Goal: Task Accomplishment & Management: Use online tool/utility

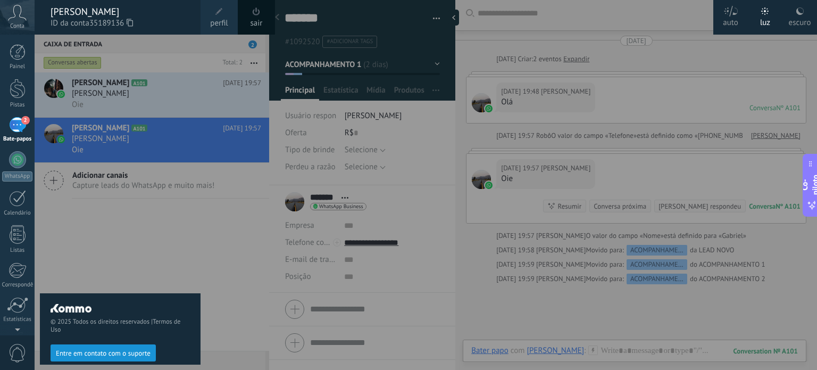
click at [219, 14] on span at bounding box center [219, 11] width 7 height 7
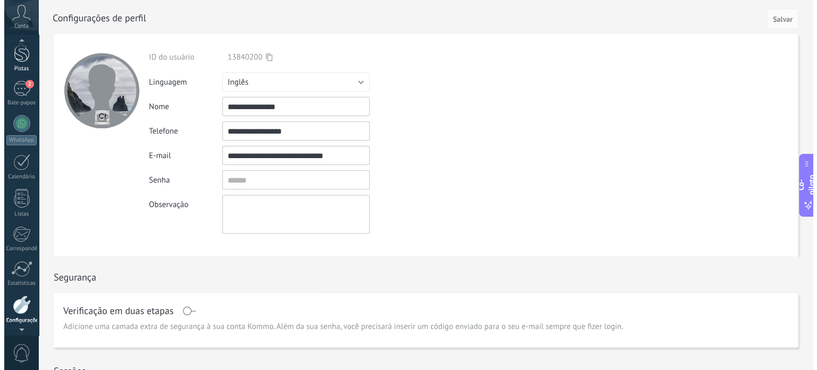
scroll to position [23, 0]
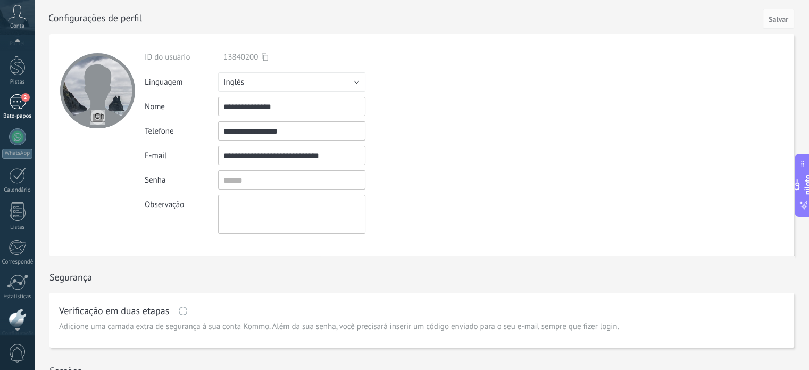
click at [20, 109] on div "2" at bounding box center [17, 101] width 17 height 15
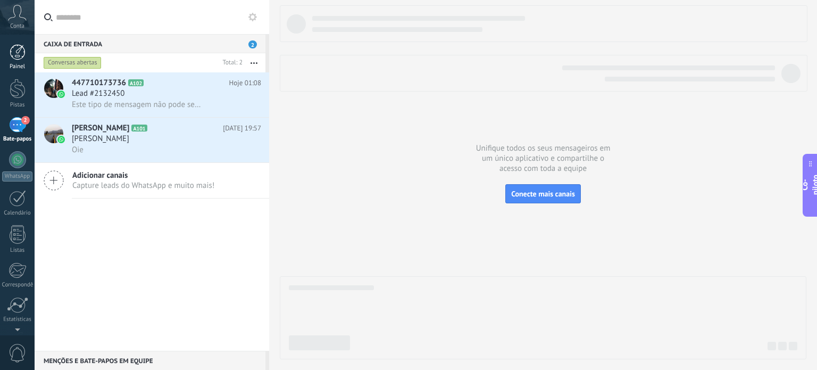
click at [13, 65] on font "Painel" at bounding box center [17, 66] width 15 height 7
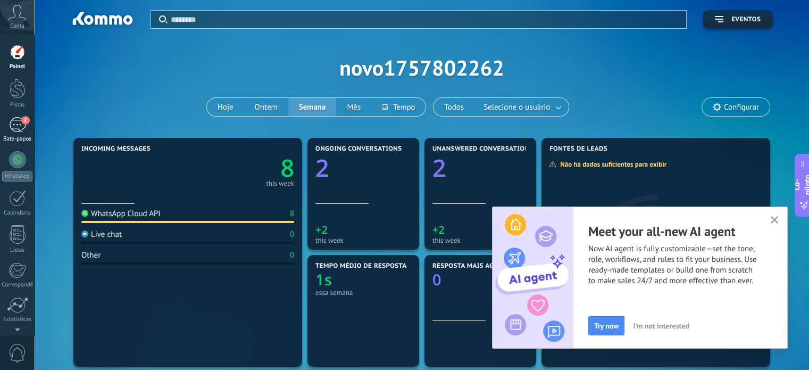
click at [19, 118] on div "2" at bounding box center [17, 124] width 17 height 15
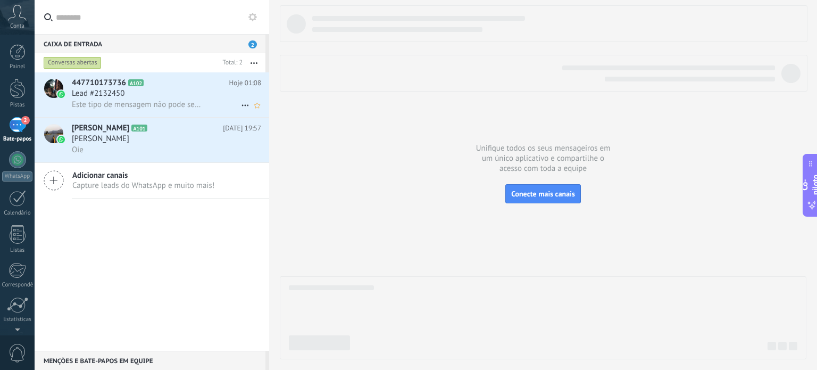
click at [145, 101] on font "Este tipo de mensagem não pode ser exibido porque ainda não é suportado." at bounding box center [201, 105] width 259 height 10
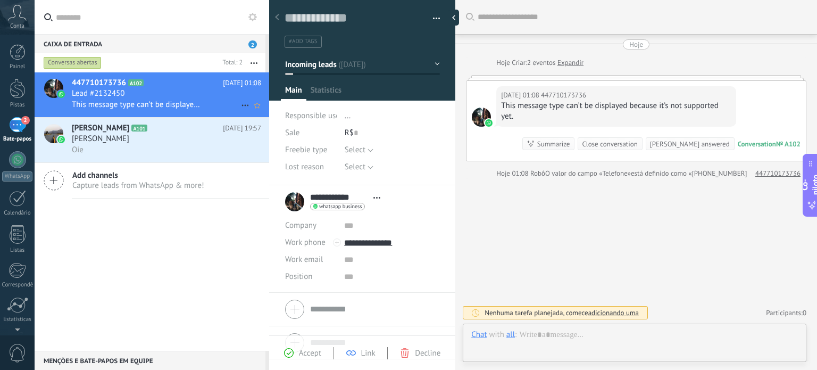
scroll to position [15, 0]
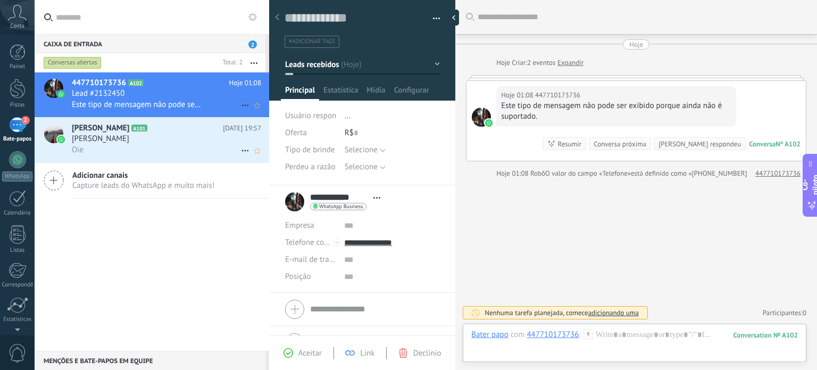
click at [106, 151] on div "Oie" at bounding box center [166, 149] width 189 height 11
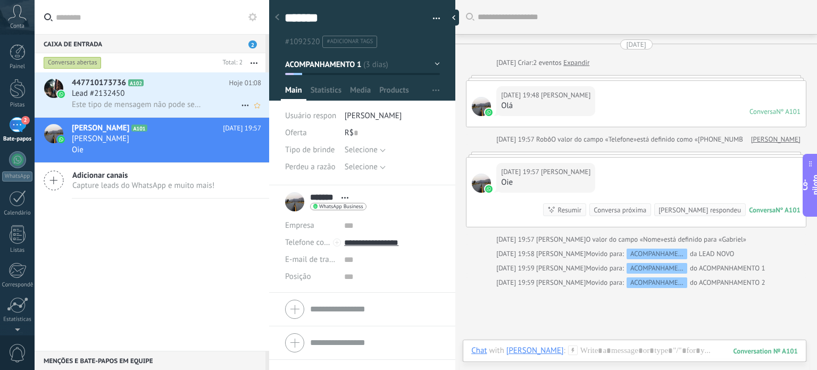
scroll to position [4, 0]
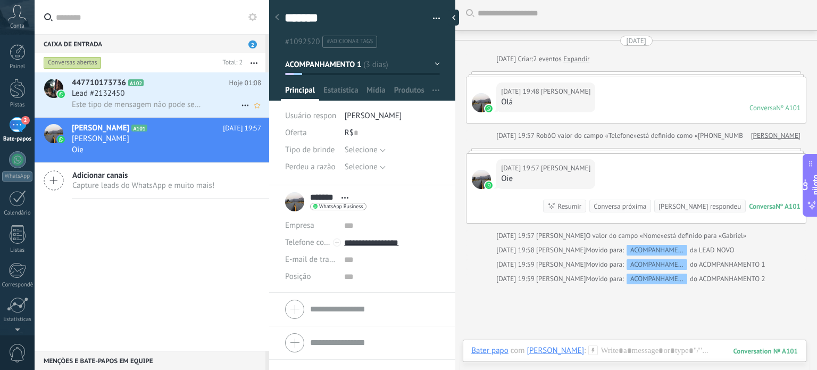
click at [162, 86] on h2 "447710173736 A102" at bounding box center [151, 83] width 158 height 11
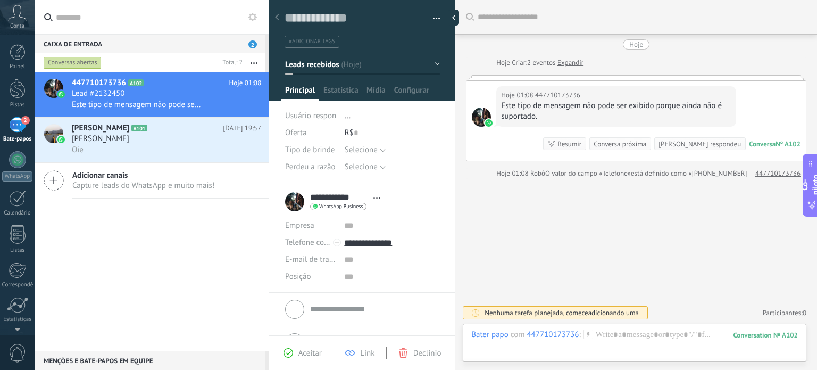
click at [250, 41] on span "2" at bounding box center [253, 44] width 9 height 8
click at [167, 130] on h2 "Gabriel A101" at bounding box center [147, 128] width 151 height 11
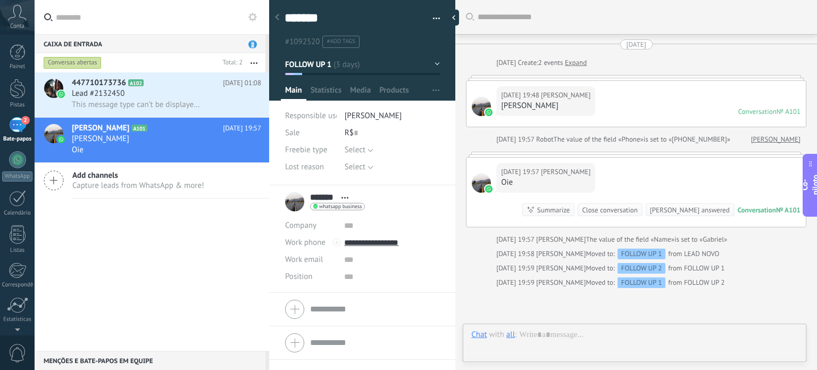
click at [150, 104] on span "This message type can’t be displayed because it’s not supported yet." at bounding box center [137, 105] width 131 height 10
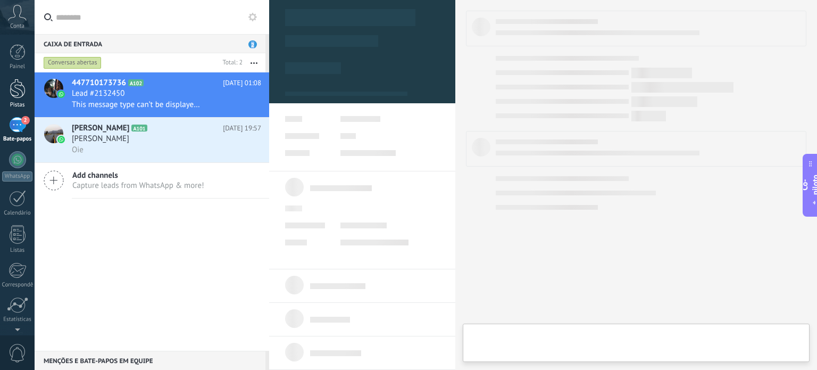
click at [17, 87] on div at bounding box center [18, 89] width 16 height 20
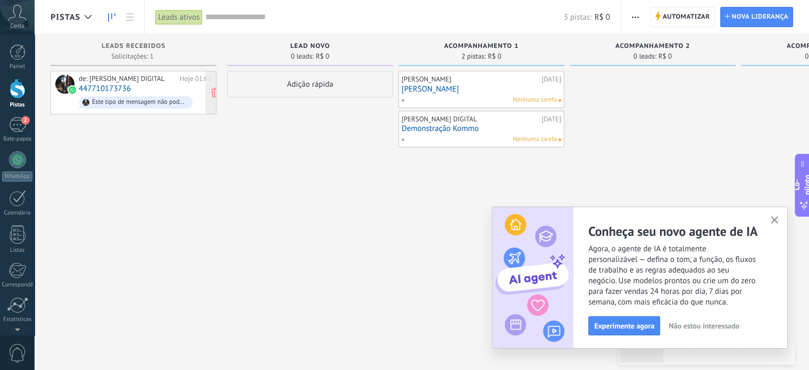
click at [143, 88] on div "de: [PERSON_NAME] DIGITAL Hoje 01:08 447710173736 Este tipo de mensagem não pod…" at bounding box center [145, 93] width 133 height 36
click at [129, 138] on div "de: [PERSON_NAME] DIGITAL Hoje 01:08 447710173736 Este tipo de mensagem não pod…" at bounding box center [134, 186] width 166 height 231
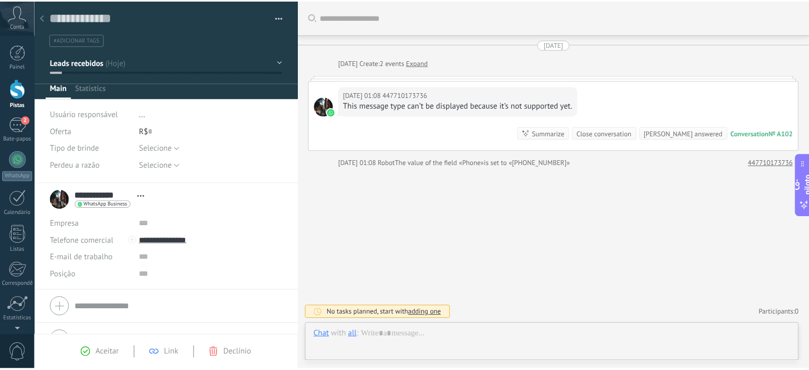
scroll to position [15, 0]
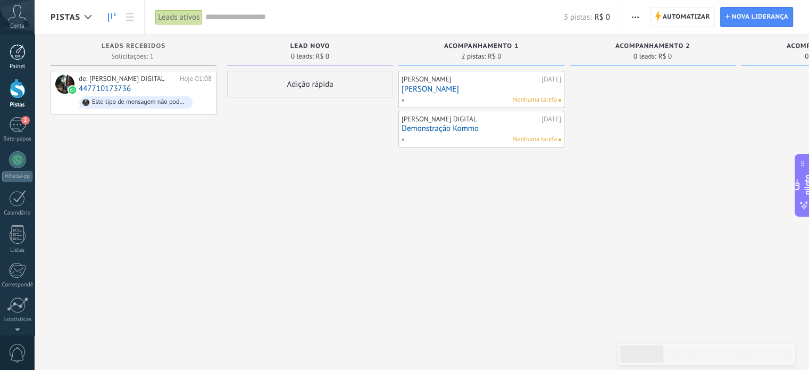
click at [15, 67] on font "Painel" at bounding box center [17, 66] width 15 height 7
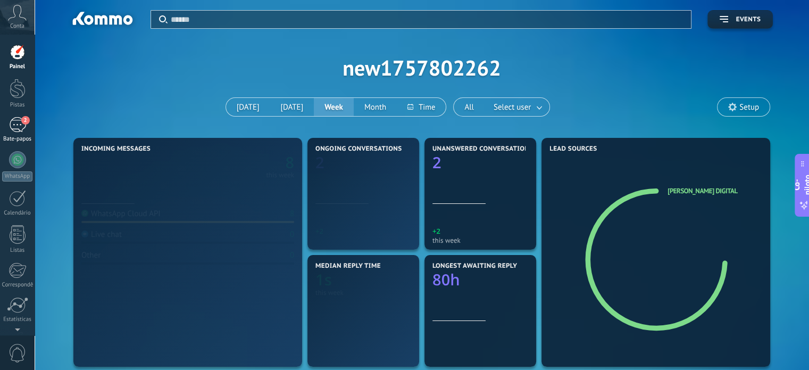
click at [15, 94] on div at bounding box center [18, 89] width 16 height 20
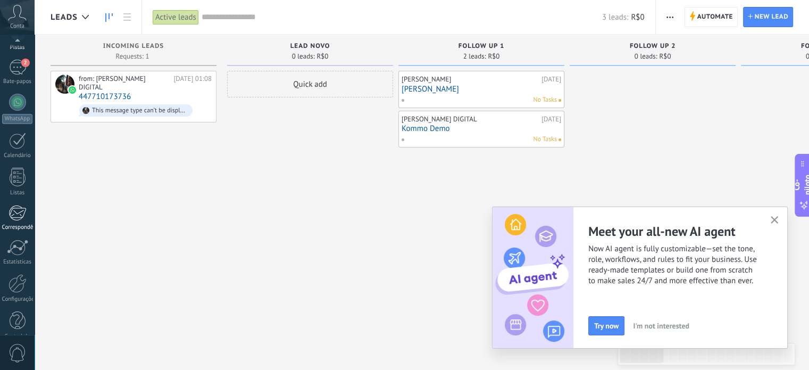
scroll to position [79, 0]
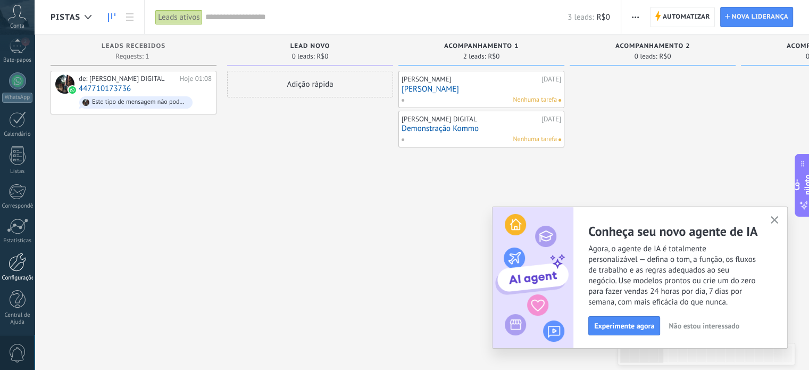
click at [17, 267] on div at bounding box center [18, 262] width 18 height 19
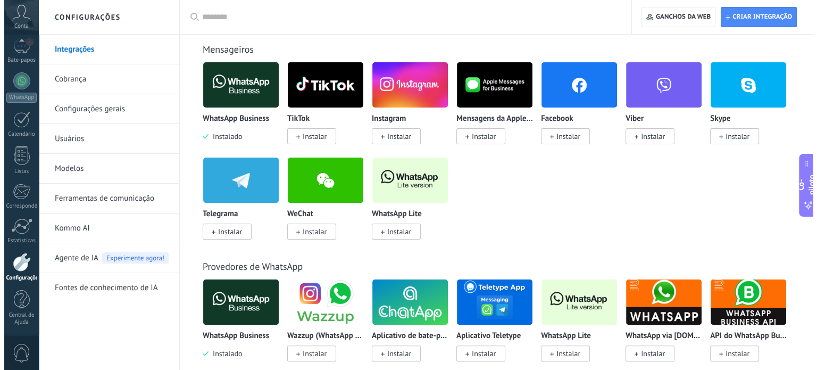
scroll to position [210, 0]
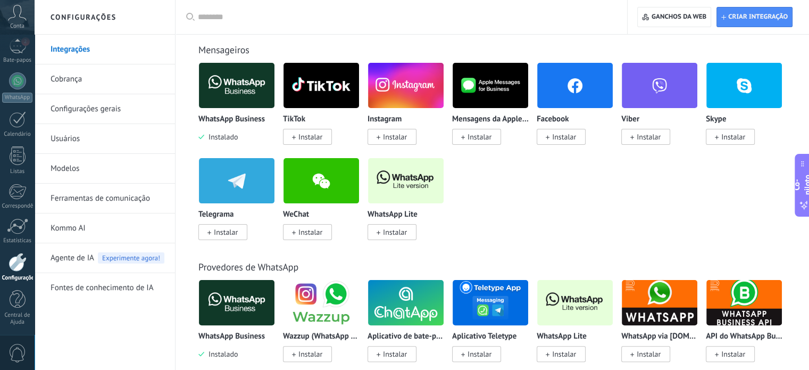
click at [566, 135] on font "Instalar" at bounding box center [564, 137] width 24 height 10
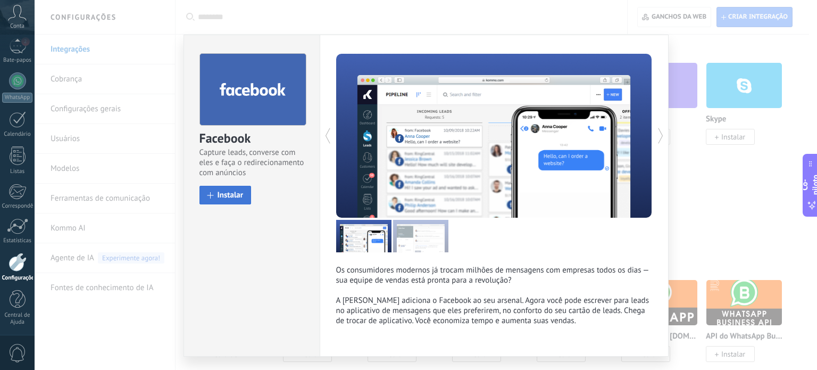
click at [235, 186] on button "Instalar" at bounding box center [226, 195] width 52 height 19
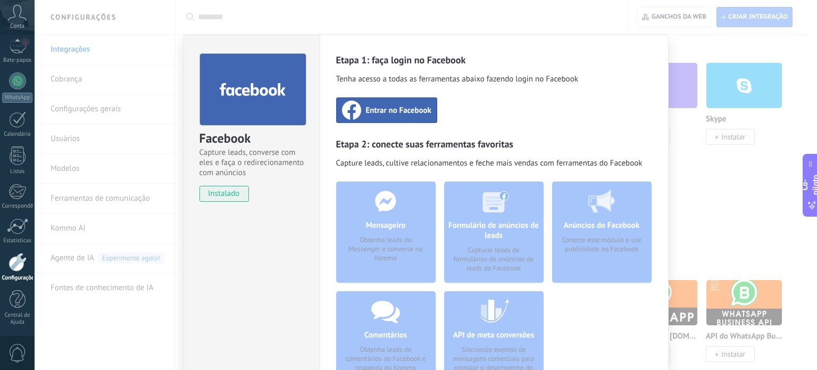
click at [387, 108] on font "Entrar no Facebook" at bounding box center [398, 110] width 65 height 10
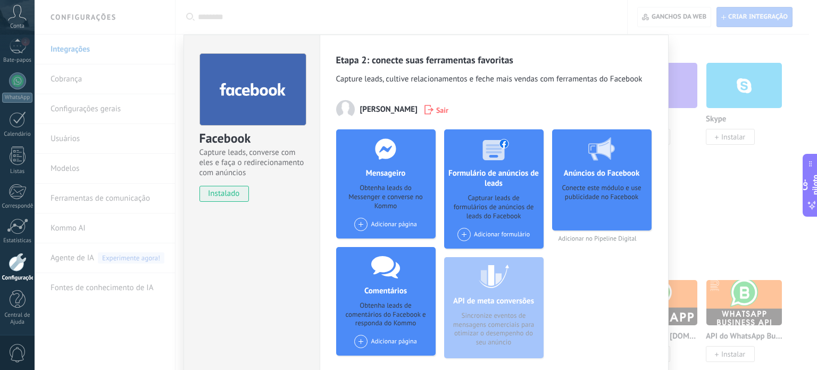
click at [462, 233] on span at bounding box center [464, 234] width 13 height 13
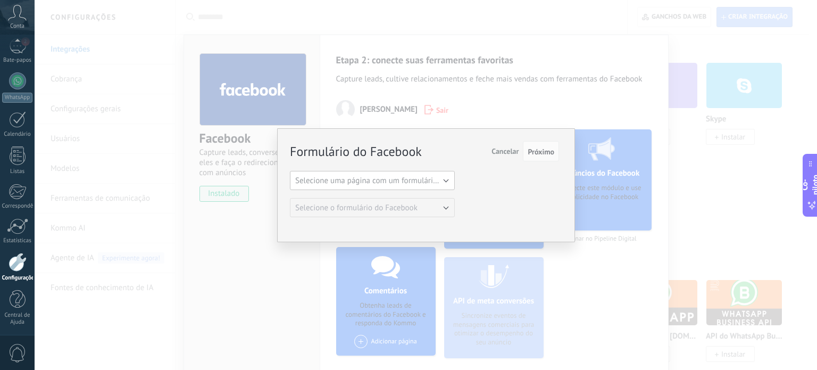
click at [436, 180] on font "Selecione uma página com um formulário do Facebook" at bounding box center [388, 181] width 187 height 10
click at [403, 190] on li "GNA Digital." at bounding box center [369, 198] width 171 height 18
click at [421, 208] on button "Preencha o formulário" at bounding box center [372, 207] width 165 height 19
click at [421, 208] on span "Preencha o formulário" at bounding box center [368, 208] width 168 height 10
click at [445, 211] on button "Preencha o formulário" at bounding box center [372, 207] width 165 height 19
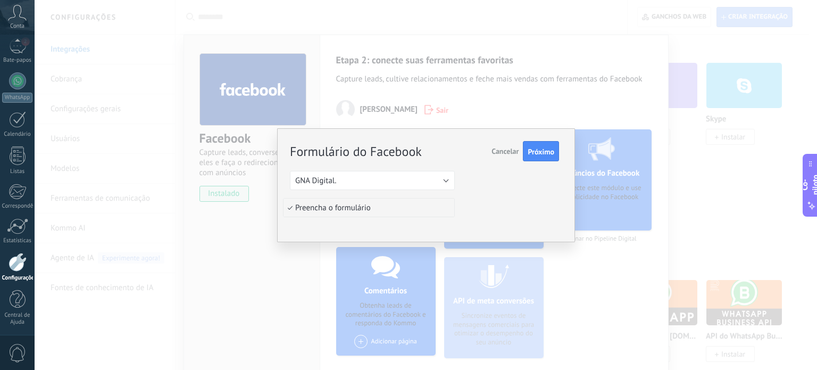
click at [445, 211] on span "Preencha o formulário" at bounding box center [368, 208] width 168 height 10
click at [379, 202] on button "Preencha o formulário" at bounding box center [372, 207] width 165 height 19
click at [541, 150] on font "Próximo" at bounding box center [541, 152] width 27 height 10
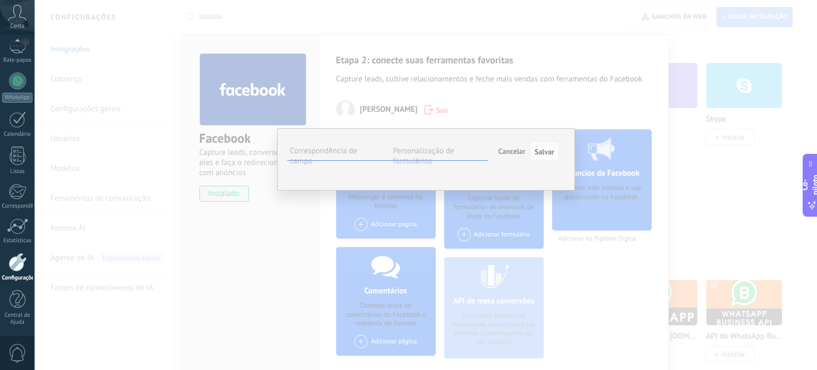
click at [0, 0] on button "Selecione o campo" at bounding box center [0, 0] width 0 height 0
click at [0, 0] on span "Selecione o campo" at bounding box center [0, 0] width 0 height 0
click at [0, 0] on font "Selecione o campo" at bounding box center [0, 0] width 0 height 0
click at [375, 191] on div "**********" at bounding box center [426, 159] width 298 height 62
click at [0, 0] on div "E-mail" at bounding box center [0, 0] width 0 height 0
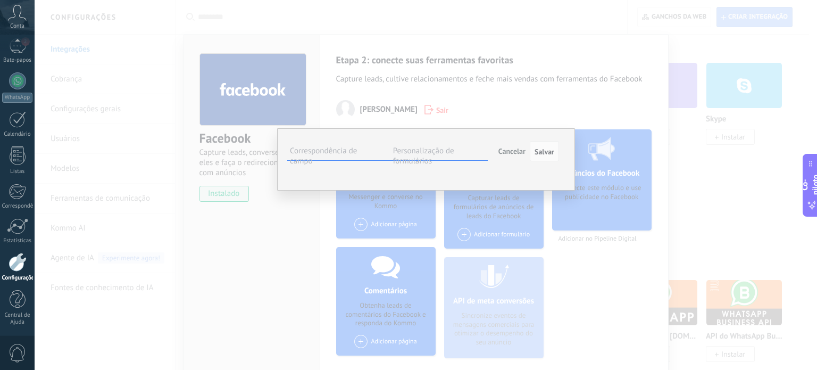
click at [0, 0] on div "E-mail" at bounding box center [0, 0] width 0 height 0
click at [0, 0] on font "Selecione o campo" at bounding box center [0, 0] width 0 height 0
click at [0, 0] on span "E-mail (empresa)" at bounding box center [0, 0] width 0 height 0
click at [0, 0] on font "Selecione o campo" at bounding box center [0, 0] width 0 height 0
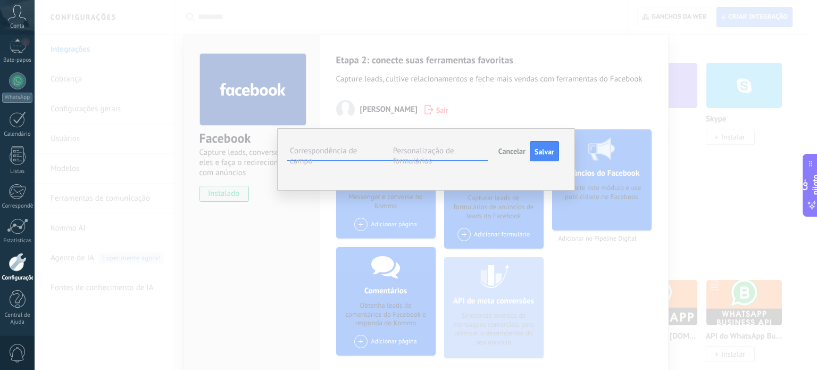
click at [0, 0] on span "Telefone (contato)" at bounding box center [0, 0] width 0 height 0
click at [0, 0] on button "Selecione o campo" at bounding box center [0, 0] width 0 height 0
click at [0, 0] on font "Nome do contato (contato)" at bounding box center [0, 0] width 0 height 0
click at [0, 0] on font "Selecione o campo" at bounding box center [0, 0] width 0 height 0
click at [396, 191] on div "**********" at bounding box center [426, 159] width 298 height 62
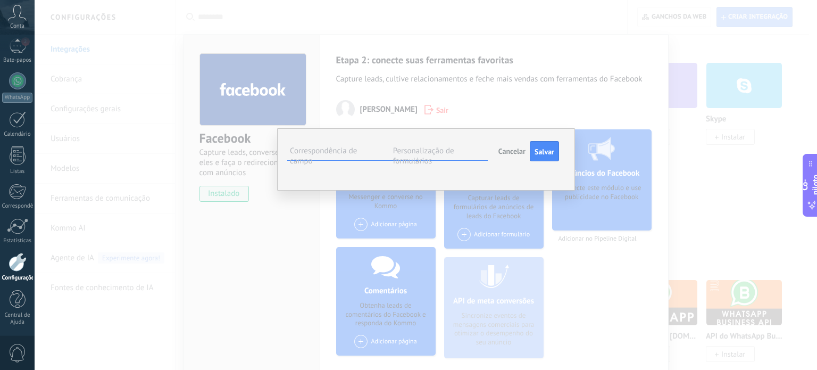
click at [0, 0] on button "Selecione o campo" at bounding box center [0, 0] width 0 height 0
click at [376, 191] on div "**********" at bounding box center [426, 159] width 298 height 62
click at [429, 146] on font "Personalização de formulários" at bounding box center [423, 156] width 61 height 20
click at [340, 154] on font "Correspondência de campo" at bounding box center [323, 156] width 67 height 20
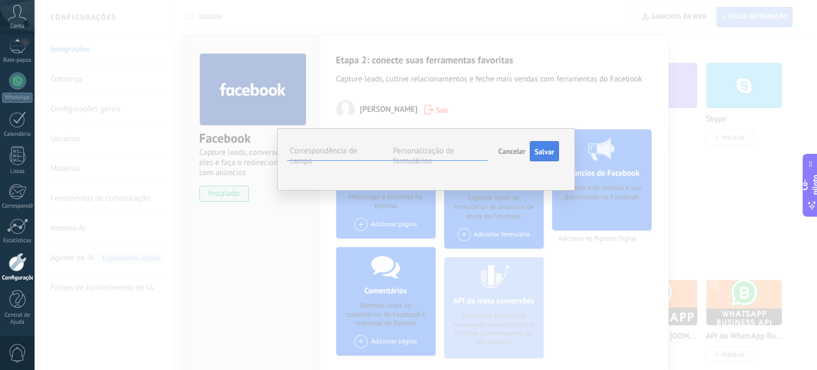
click at [543, 142] on button "Salvar" at bounding box center [544, 151] width 29 height 20
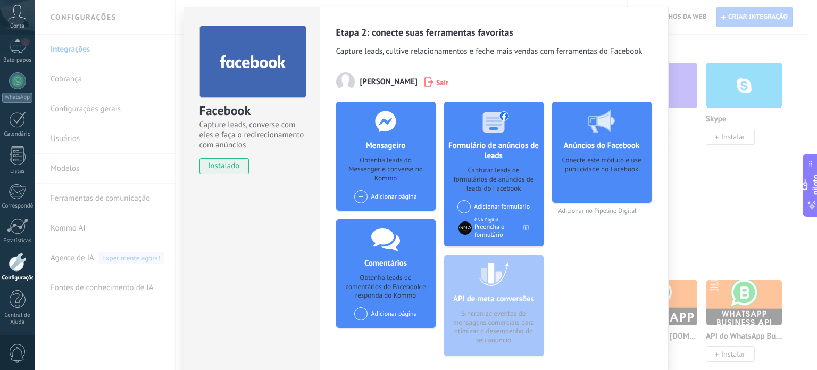
scroll to position [32, 0]
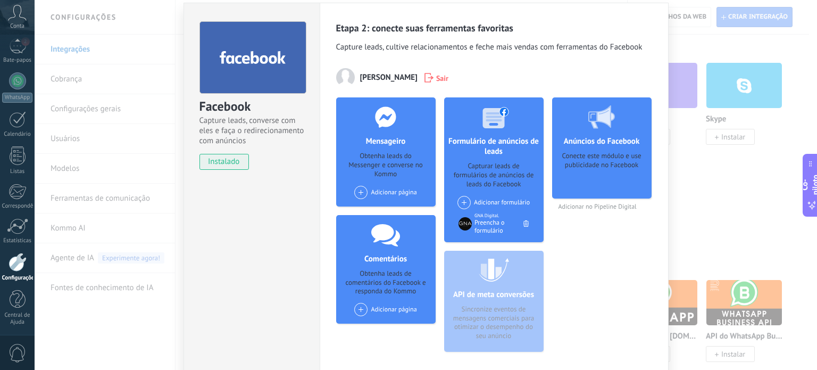
click at [356, 192] on span at bounding box center [360, 192] width 13 height 13
click at [373, 218] on div "GNA Digital." at bounding box center [388, 212] width 71 height 23
click at [130, 84] on div "Facebook Capture leads, converse com eles e faça o redirecionamento com anúncio…" at bounding box center [426, 185] width 783 height 370
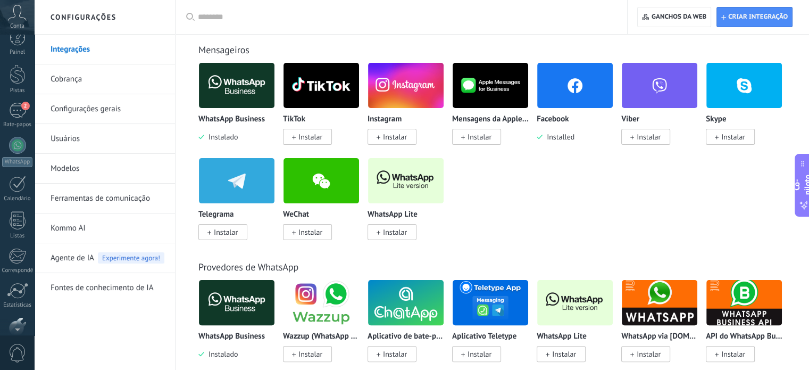
scroll to position [0, 0]
click at [23, 127] on div "2" at bounding box center [17, 124] width 17 height 15
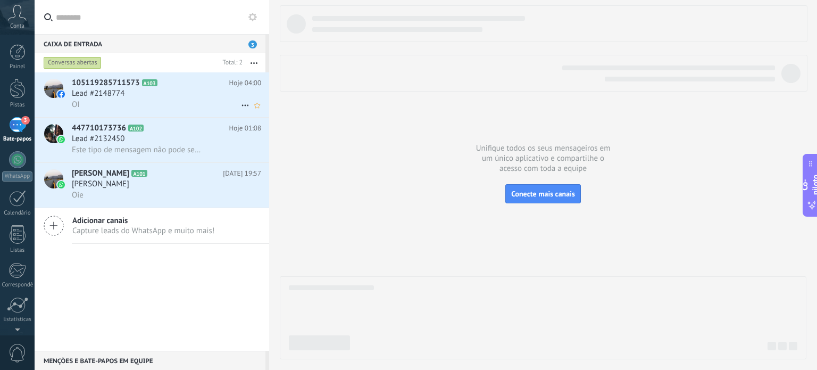
click at [170, 93] on div "Lead #2148774" at bounding box center [166, 93] width 189 height 11
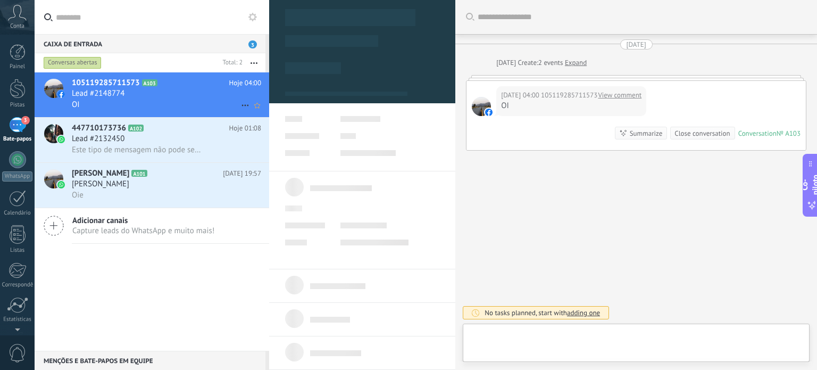
type textarea "**********"
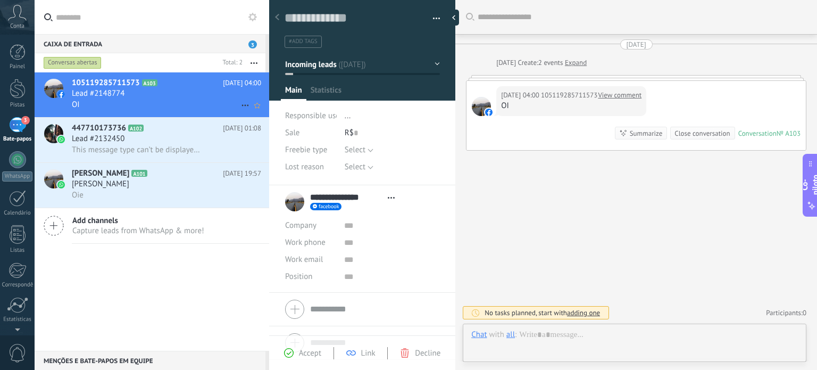
scroll to position [15, 0]
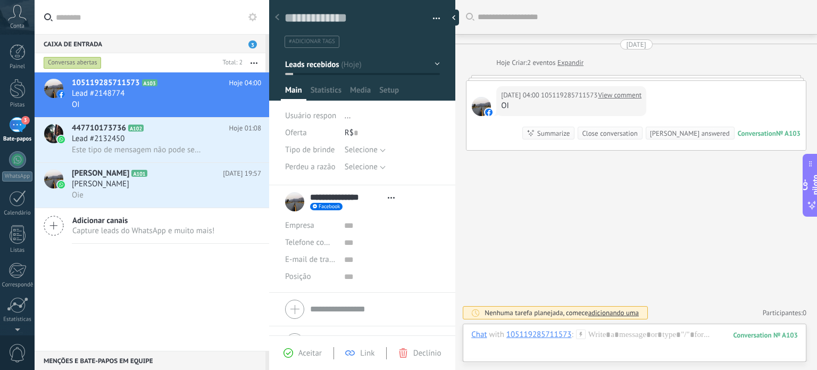
click at [326, 204] on font "Facebook" at bounding box center [329, 206] width 21 height 7
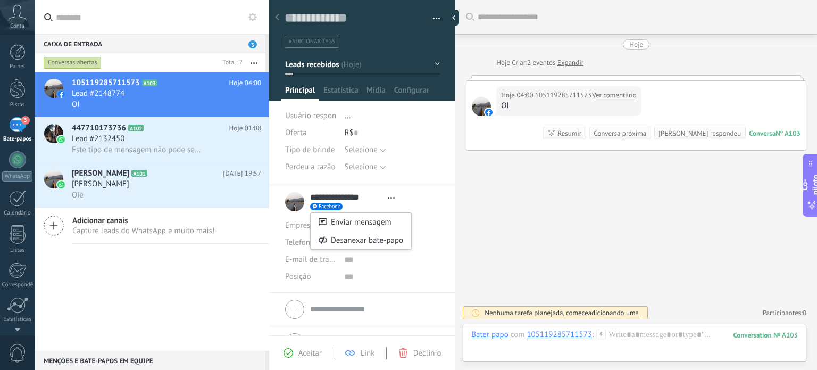
click at [338, 197] on div at bounding box center [408, 185] width 817 height 370
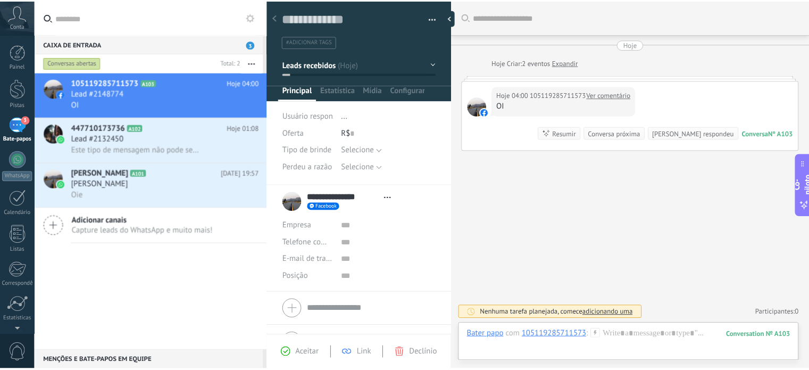
scroll to position [23, 0]
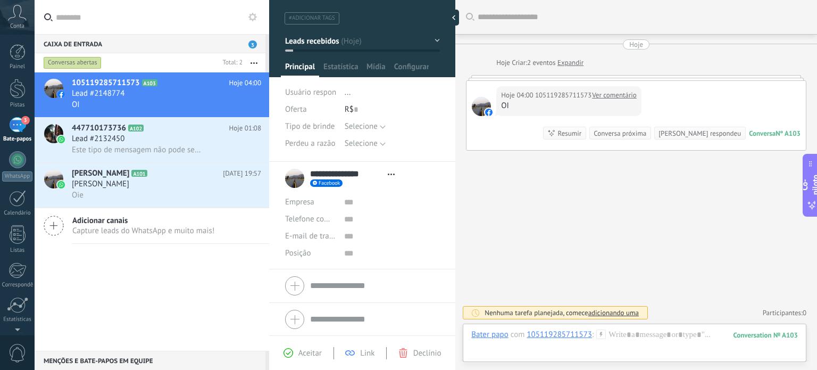
click at [21, 129] on div "3" at bounding box center [17, 124] width 17 height 15
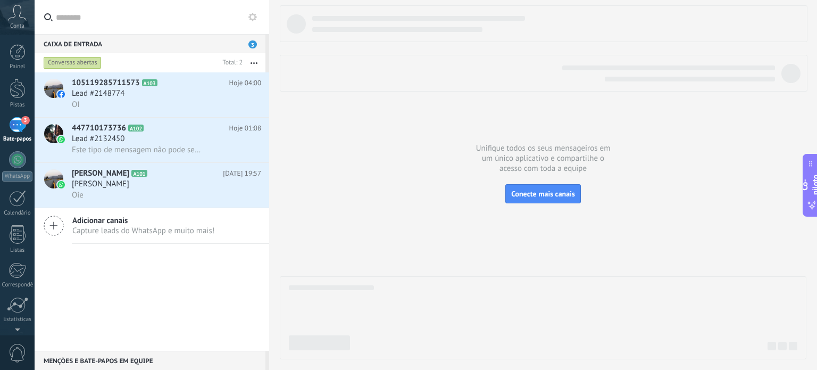
click at [21, 129] on div "3" at bounding box center [17, 124] width 17 height 15
click at [14, 90] on div at bounding box center [18, 89] width 16 height 20
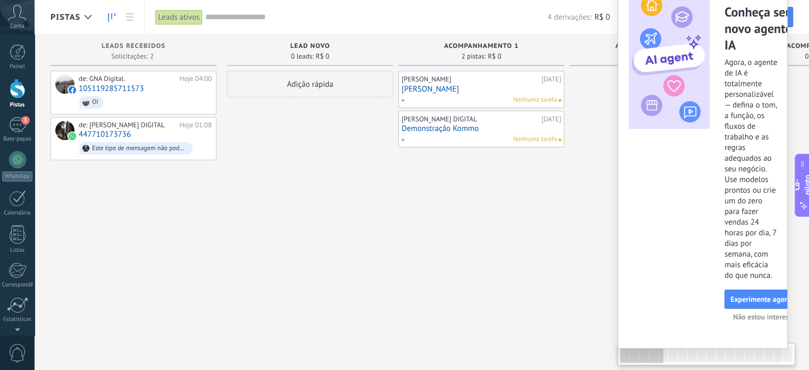
click at [575, 52] on div "0 leads: R$ 0" at bounding box center [652, 56] width 155 height 9
click at [526, 25] on div "4 derivações: R$ 0" at bounding box center [407, 17] width 405 height 34
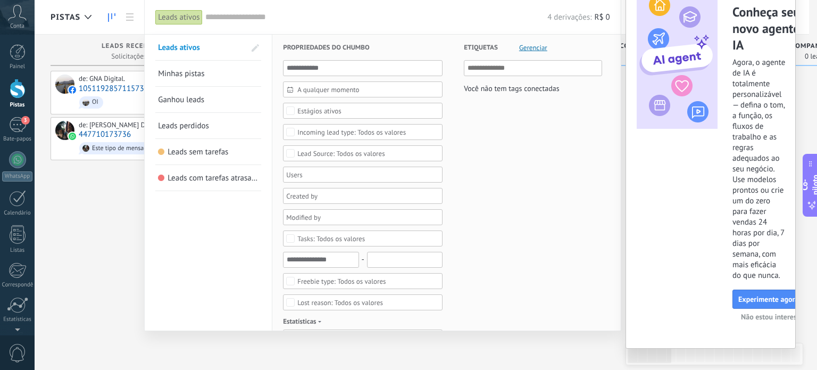
click at [89, 246] on div at bounding box center [408, 185] width 817 height 370
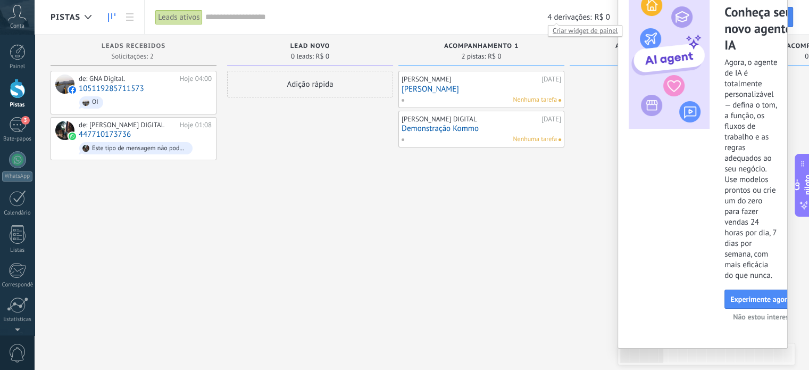
click at [587, 89] on div at bounding box center [653, 186] width 166 height 231
click at [585, 153] on div at bounding box center [653, 186] width 166 height 231
click at [399, 238] on div "[PERSON_NAME] [DATE] [PERSON_NAME] tarefa Gabriel GNA DIGITAL [DATE] Demonstraç…" at bounding box center [482, 186] width 166 height 231
drag, startPoint x: 751, startPoint y: 296, endPoint x: 273, endPoint y: -39, distance: 583.8
click at [273, 0] on html ".abccls-1,.abccls-2{fill-rule:evenodd}.abccls-2{fill:#fff} .abfcls-1{fill:none}…" at bounding box center [404, 185] width 809 height 370
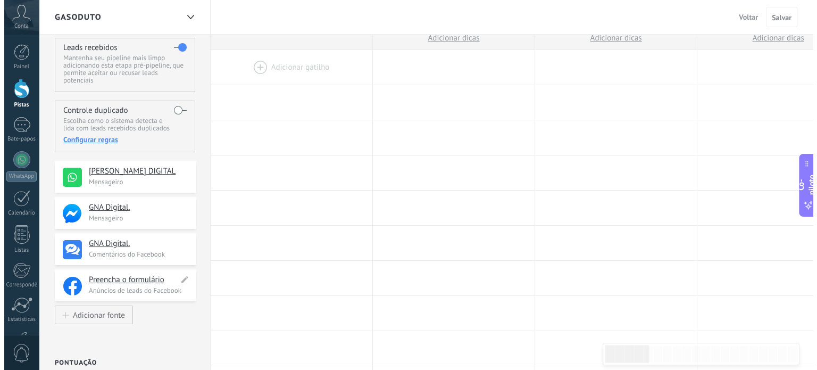
scroll to position [28, 0]
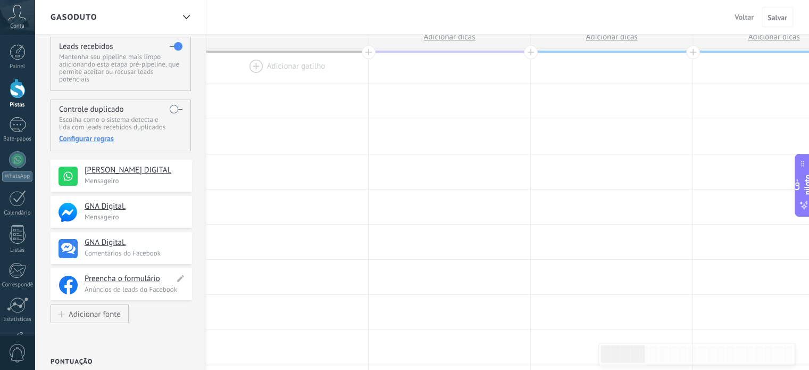
click at [137, 280] on font "Preencha o formulário" at bounding box center [123, 279] width 76 height 10
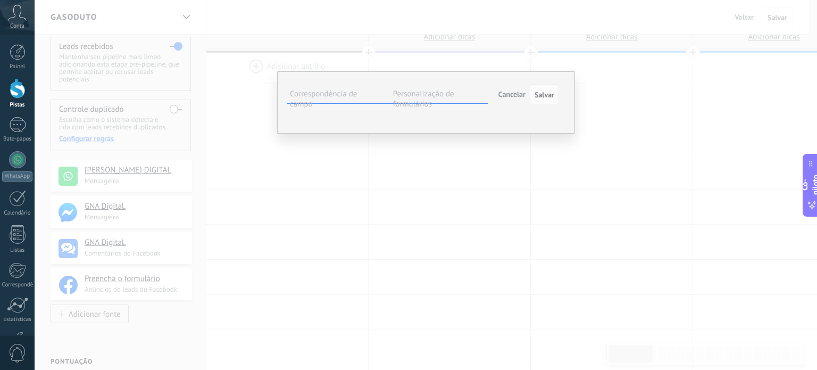
click at [606, 119] on div "**********" at bounding box center [426, 185] width 783 height 370
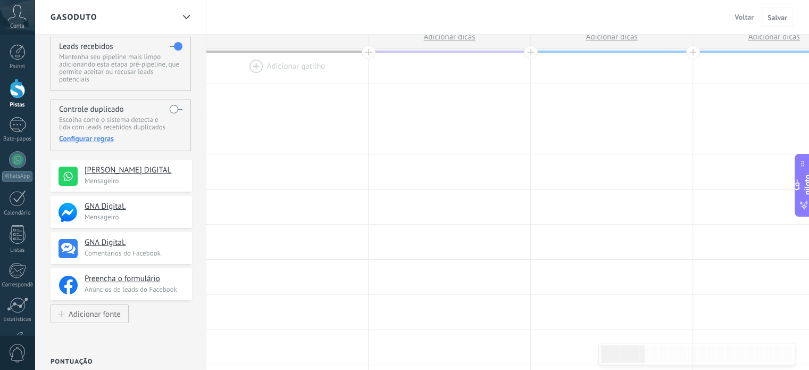
click at [279, 65] on div at bounding box center [287, 66] width 162 height 35
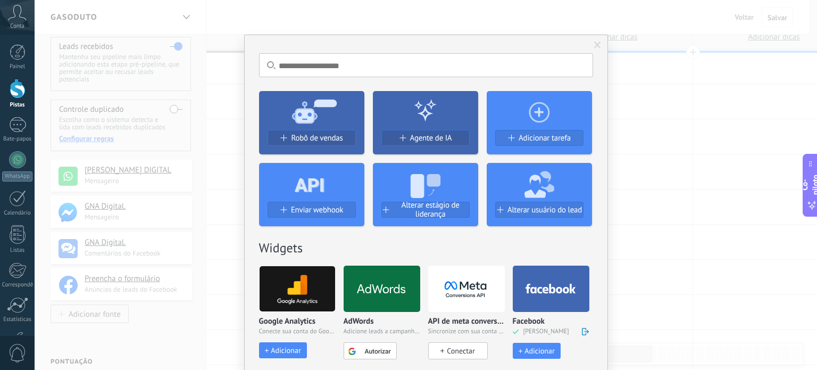
scroll to position [47, 0]
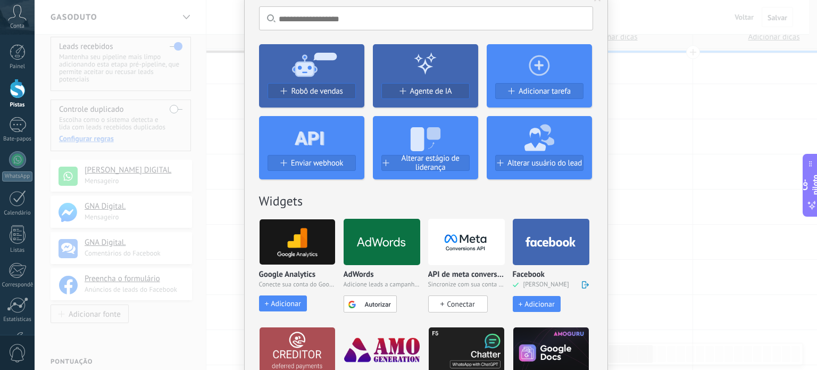
click at [535, 301] on font "Adicionar" at bounding box center [540, 304] width 30 height 10
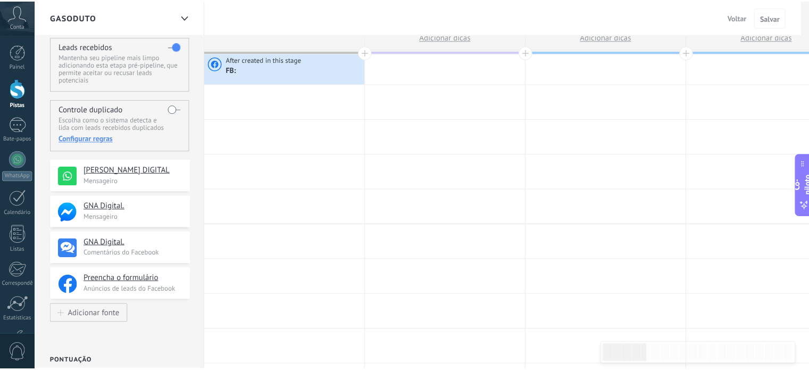
scroll to position [0, 0]
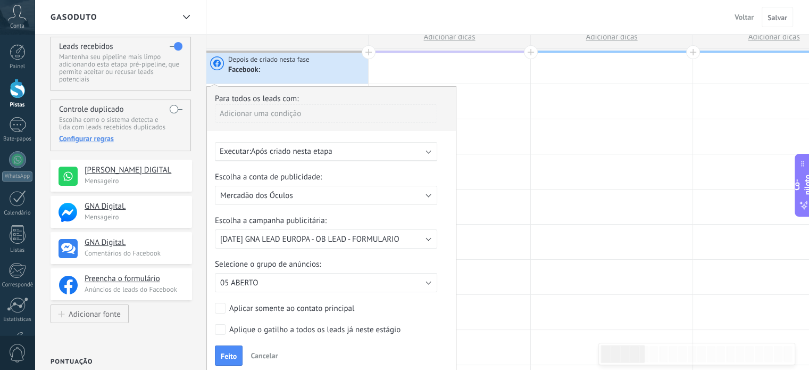
click at [253, 366] on div "Para todos os leads com: Adicionar uma condição Executar: Após criado nesta eta…" at bounding box center [331, 229] width 250 height 287
click at [265, 350] on button "Cancelar" at bounding box center [264, 356] width 36 height 16
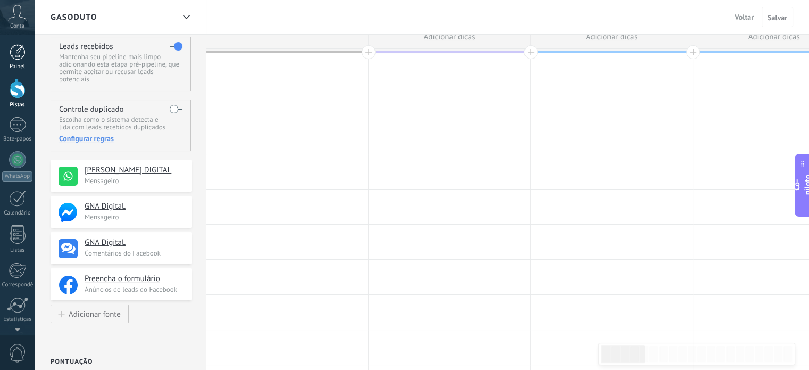
click at [15, 61] on link "Painel" at bounding box center [17, 57] width 35 height 26
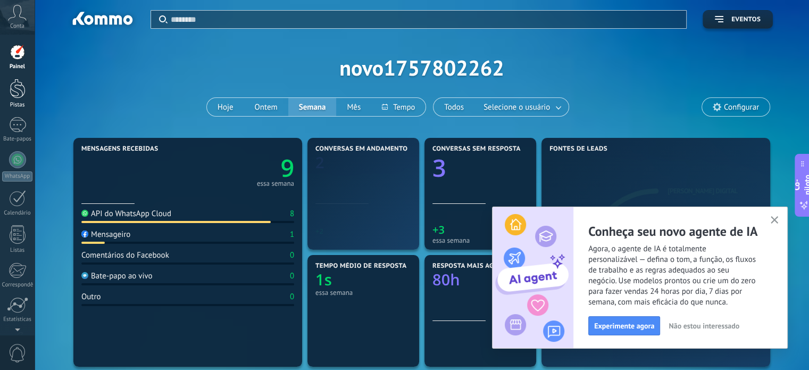
click at [15, 100] on link "Pistas" at bounding box center [17, 94] width 35 height 30
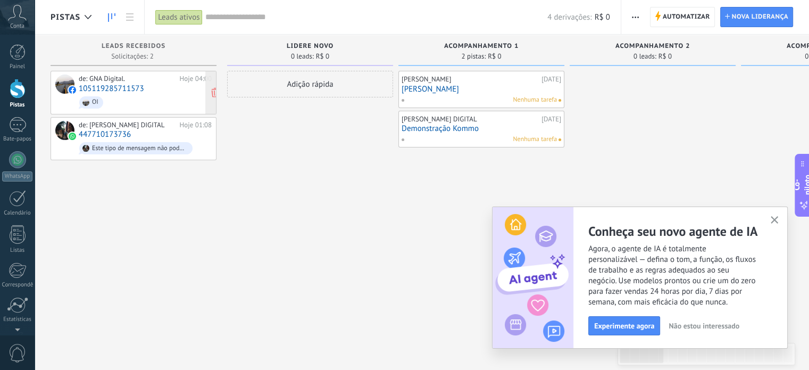
click at [123, 96] on span "OI" at bounding box center [145, 102] width 133 height 16
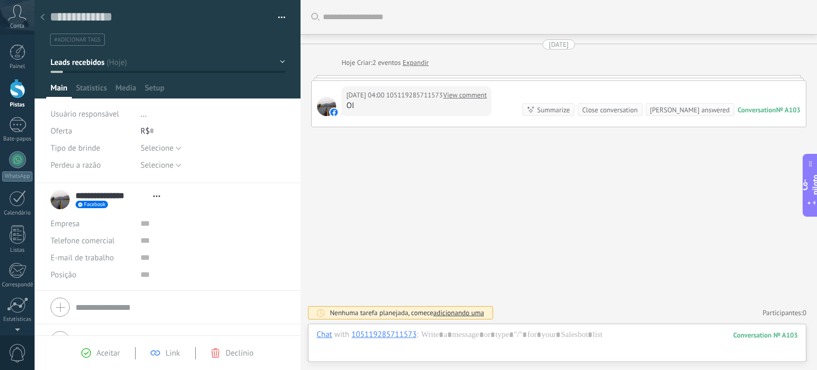
scroll to position [15, 0]
click at [12, 91] on div at bounding box center [18, 89] width 16 height 20
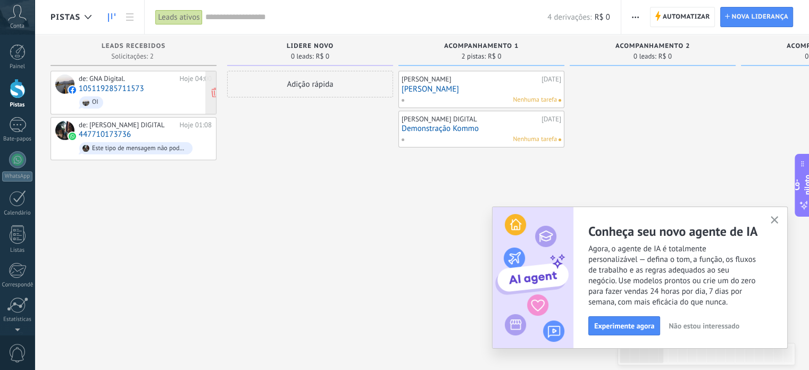
click at [144, 94] on span "OI" at bounding box center [145, 102] width 133 height 16
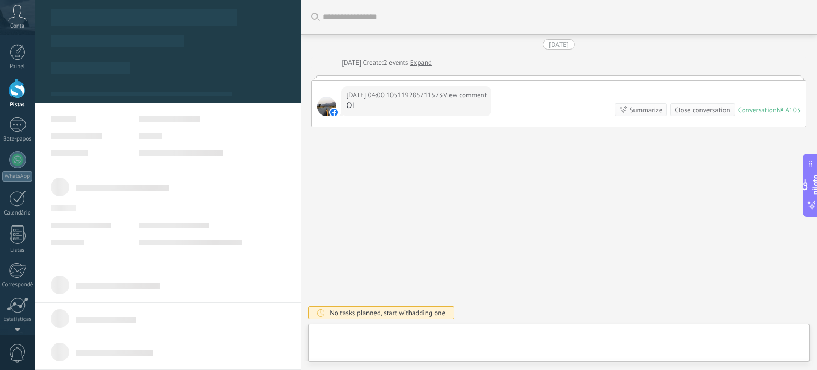
type textarea "**********"
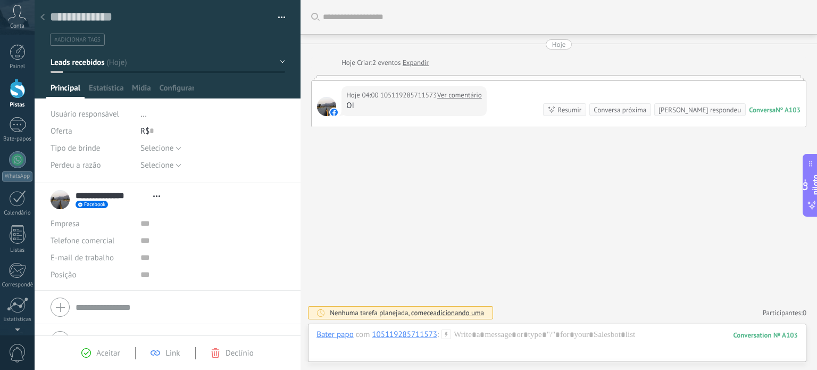
click at [133, 27] on div "Salvar e criar Imprimir Gerenciar tags Exportar para Excel" at bounding box center [168, 27] width 236 height 37
click at [126, 21] on textarea at bounding box center [160, 17] width 220 height 16
click at [276, 14] on button "button" at bounding box center [277, 18] width 15 height 16
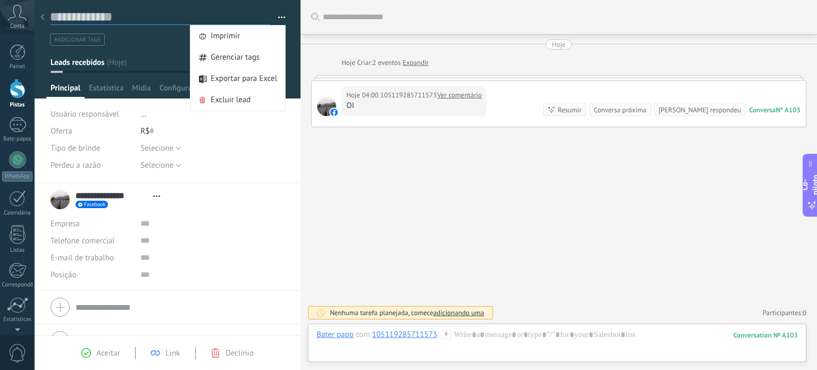
click at [128, 10] on textarea at bounding box center [160, 17] width 220 height 16
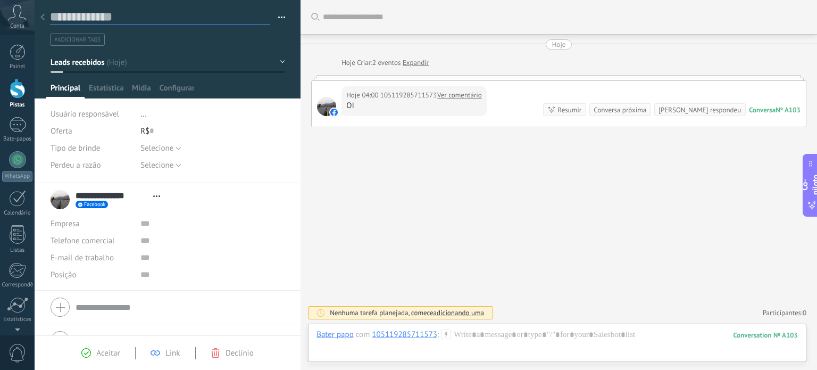
click at [128, 10] on textarea at bounding box center [160, 17] width 220 height 16
click at [464, 96] on font "Ver comentário" at bounding box center [459, 94] width 45 height 9
